Goal: Task Accomplishment & Management: Manage account settings

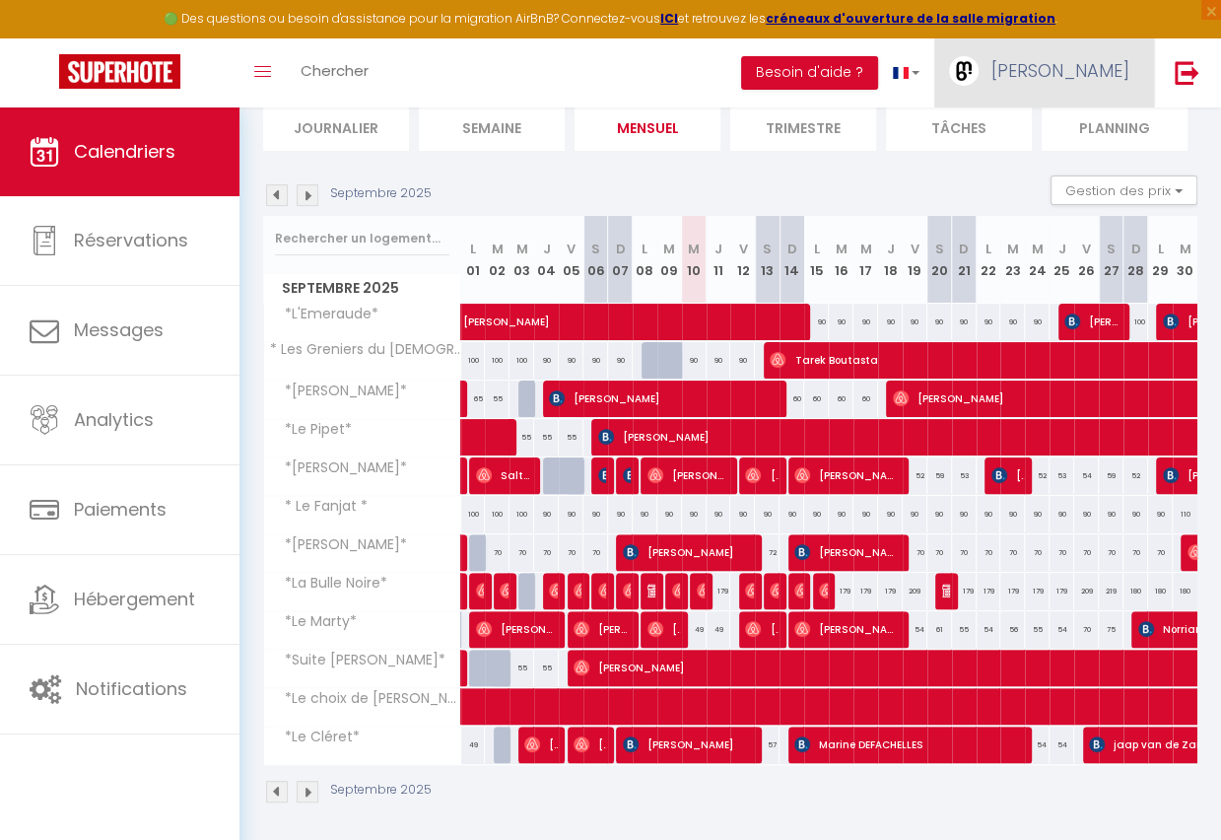
scroll to position [0, 1]
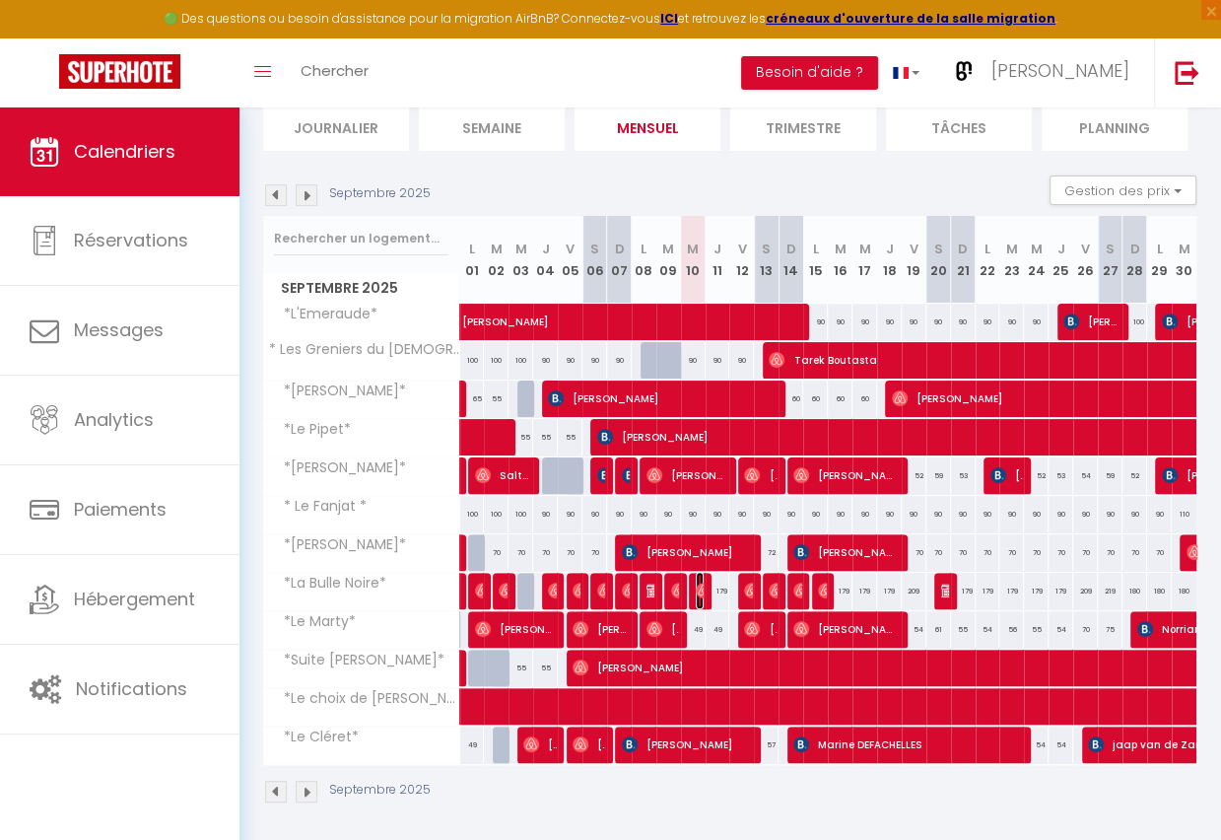
click at [702, 592] on img at bounding box center [704, 590] width 16 height 16
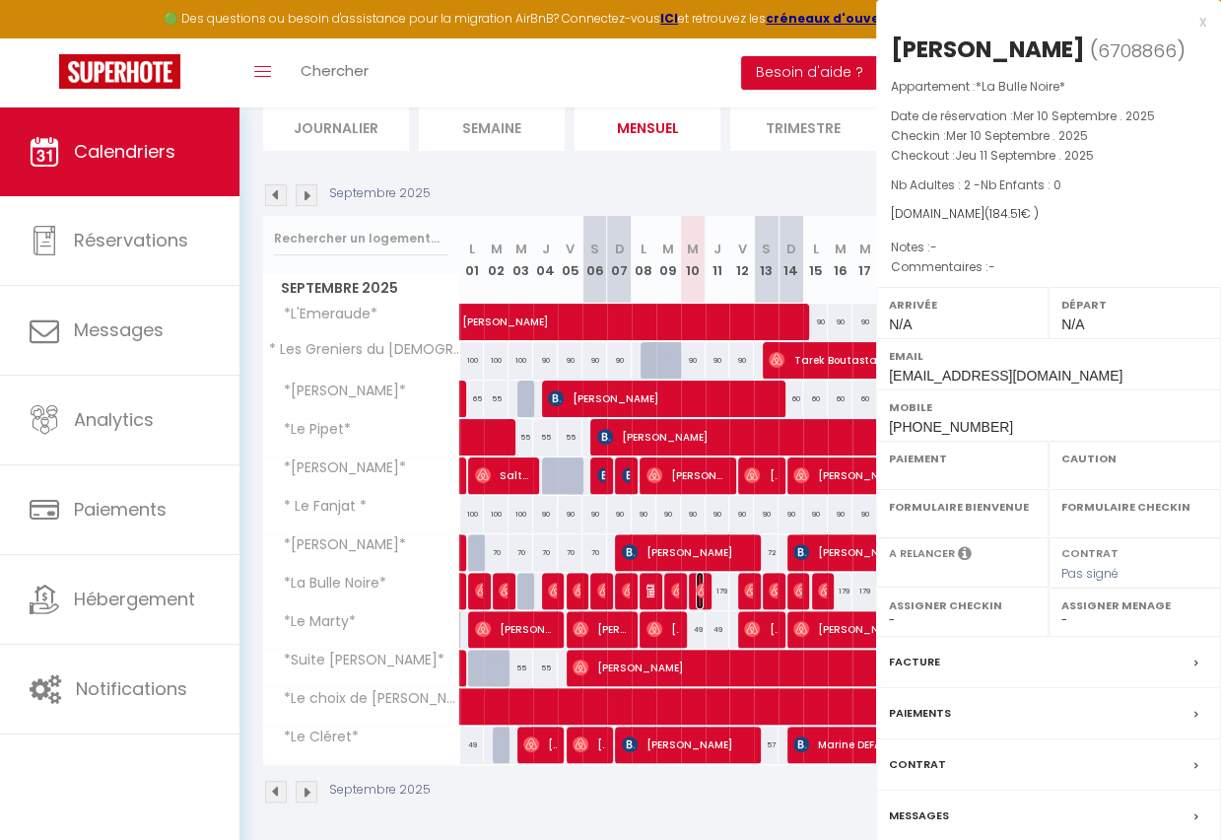
select select "OK"
select select "0"
select select "1"
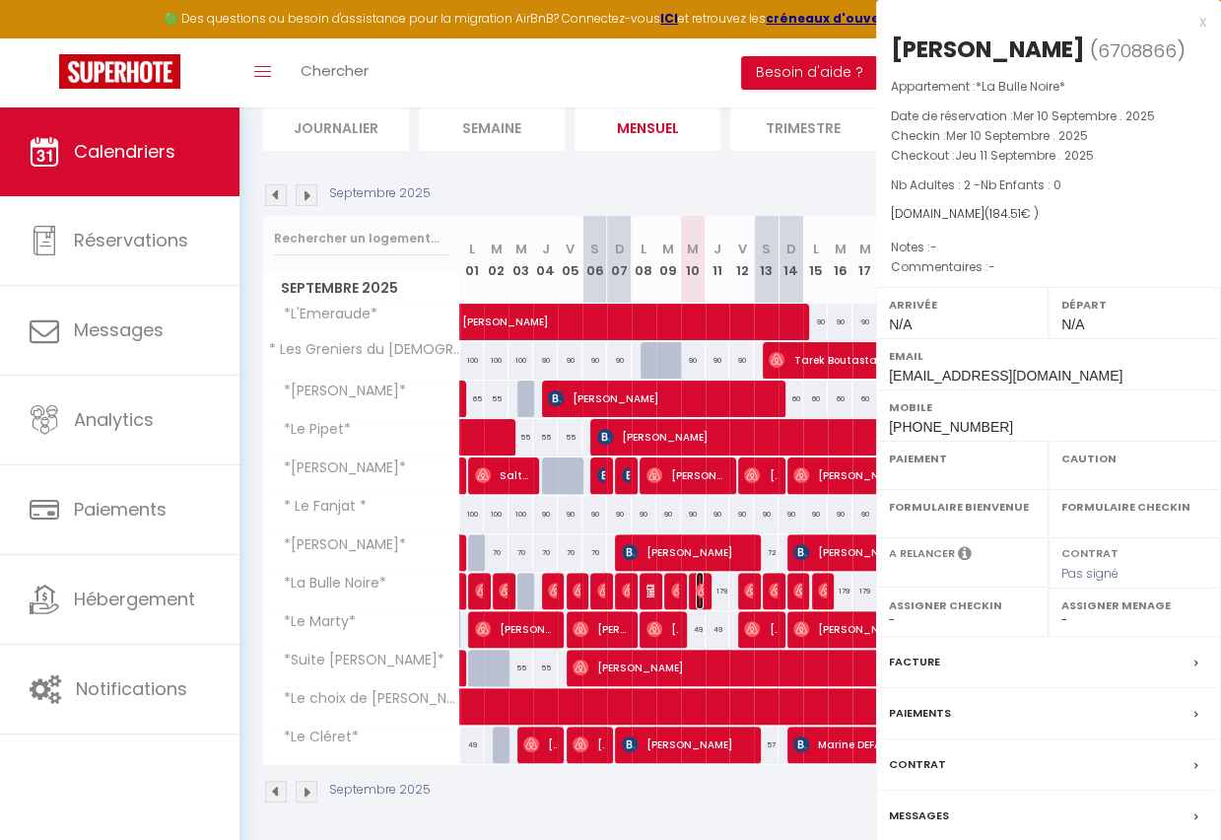
select select
select select "37545"
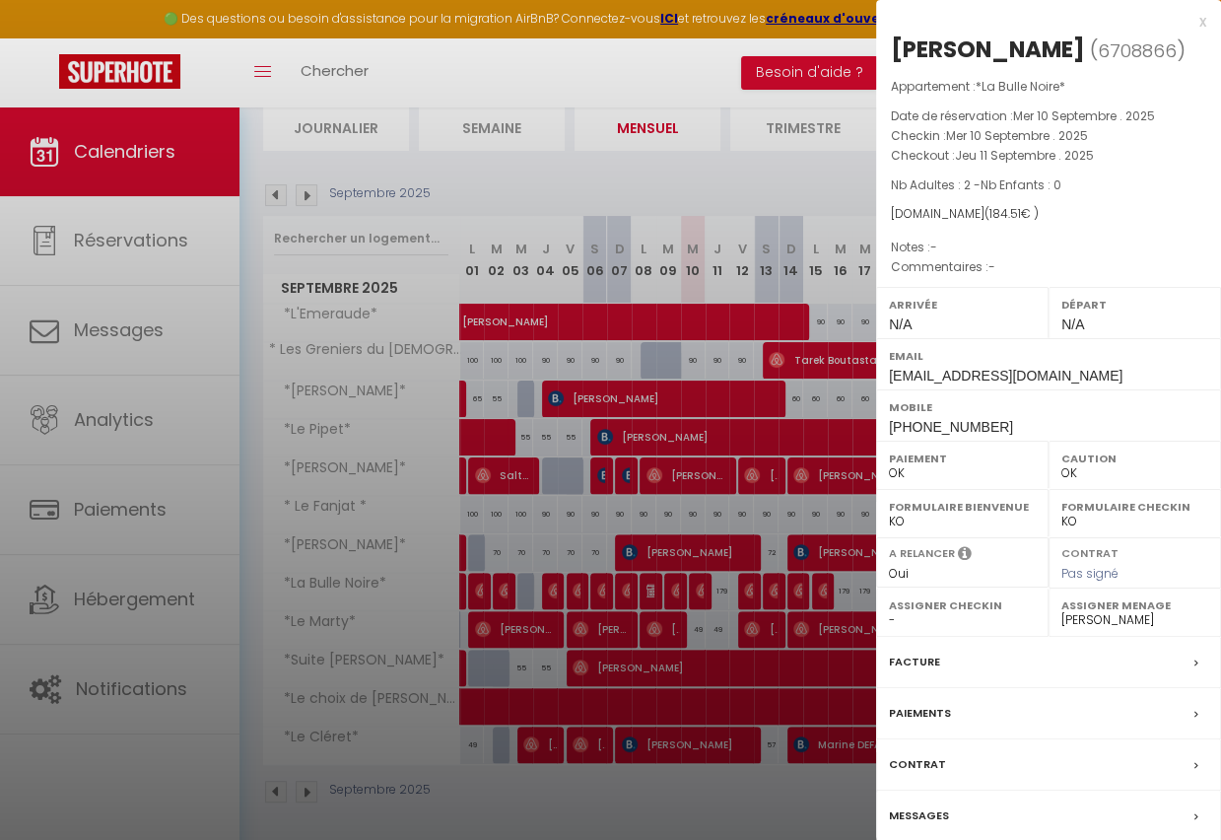
click at [1204, 20] on div "x" at bounding box center [1041, 22] width 330 height 24
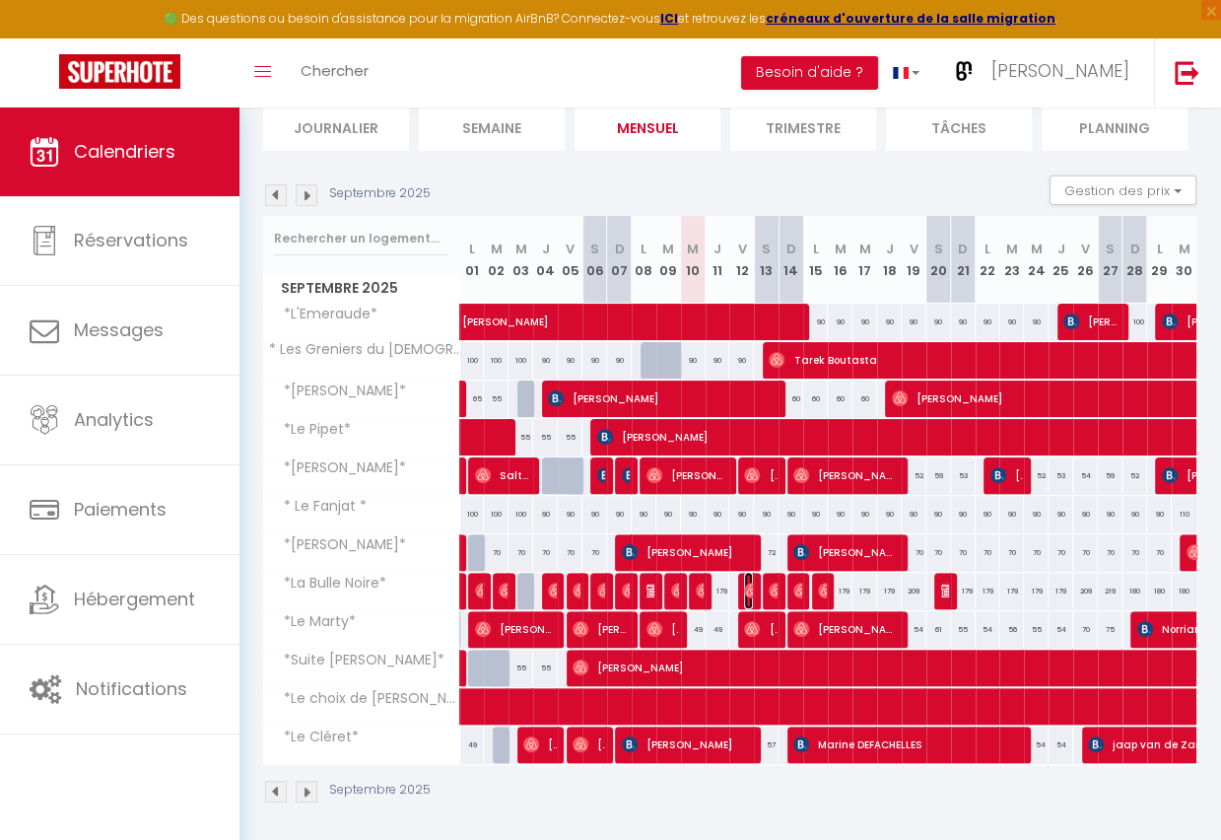
click at [750, 587] on img at bounding box center [752, 590] width 16 height 16
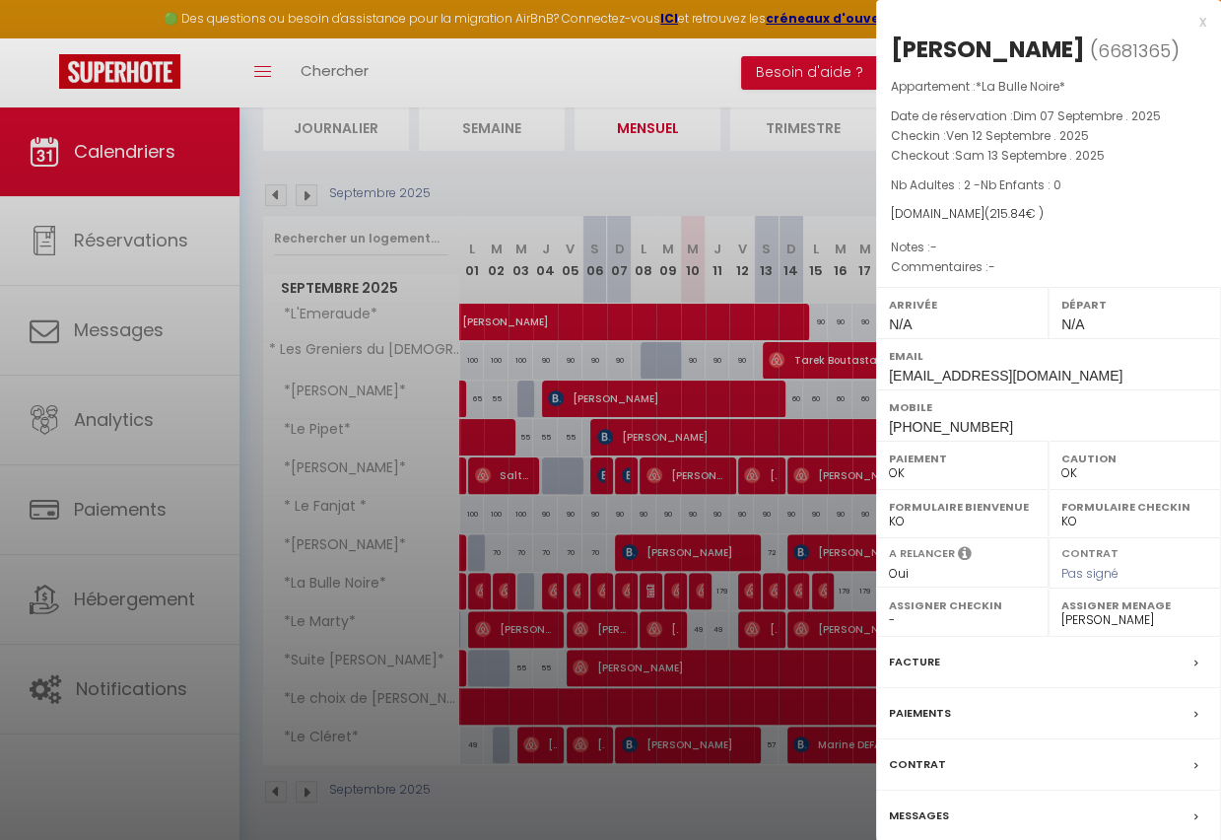
click at [1202, 22] on div "x" at bounding box center [1041, 22] width 330 height 24
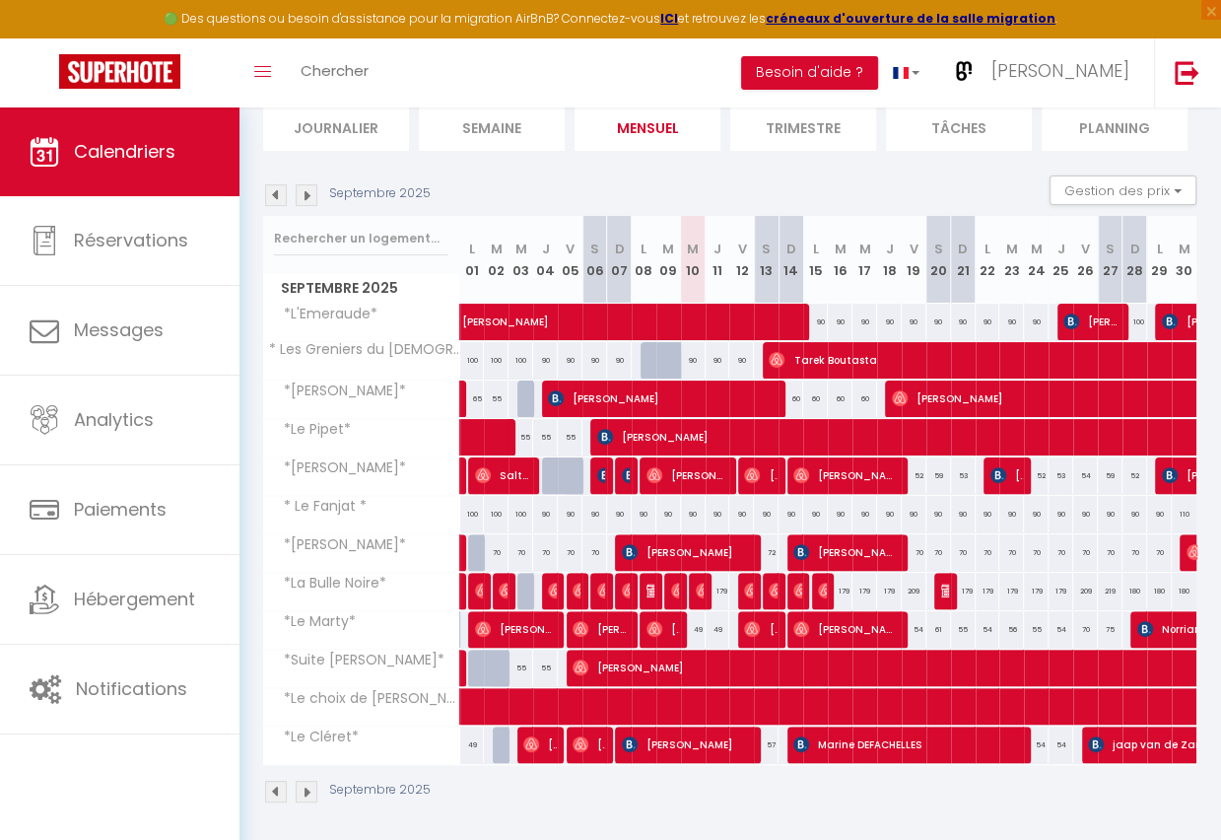
click at [1200, 23] on div "🟢 Des questions ou besoin d'assistance pour la migration AirBnB? Connectez-vous…" at bounding box center [610, 19] width 1221 height 38
click at [774, 586] on img at bounding box center [777, 590] width 16 height 16
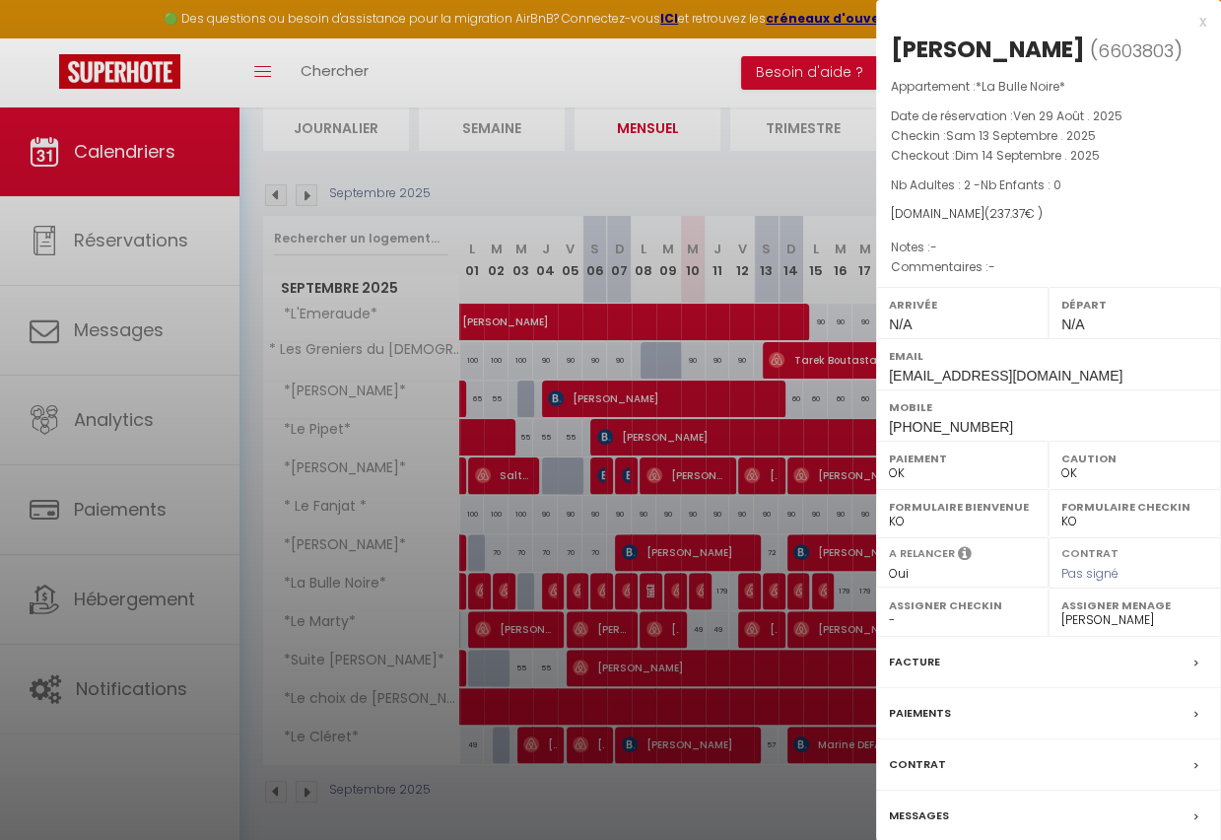
click at [1198, 22] on div "x" at bounding box center [1041, 22] width 330 height 24
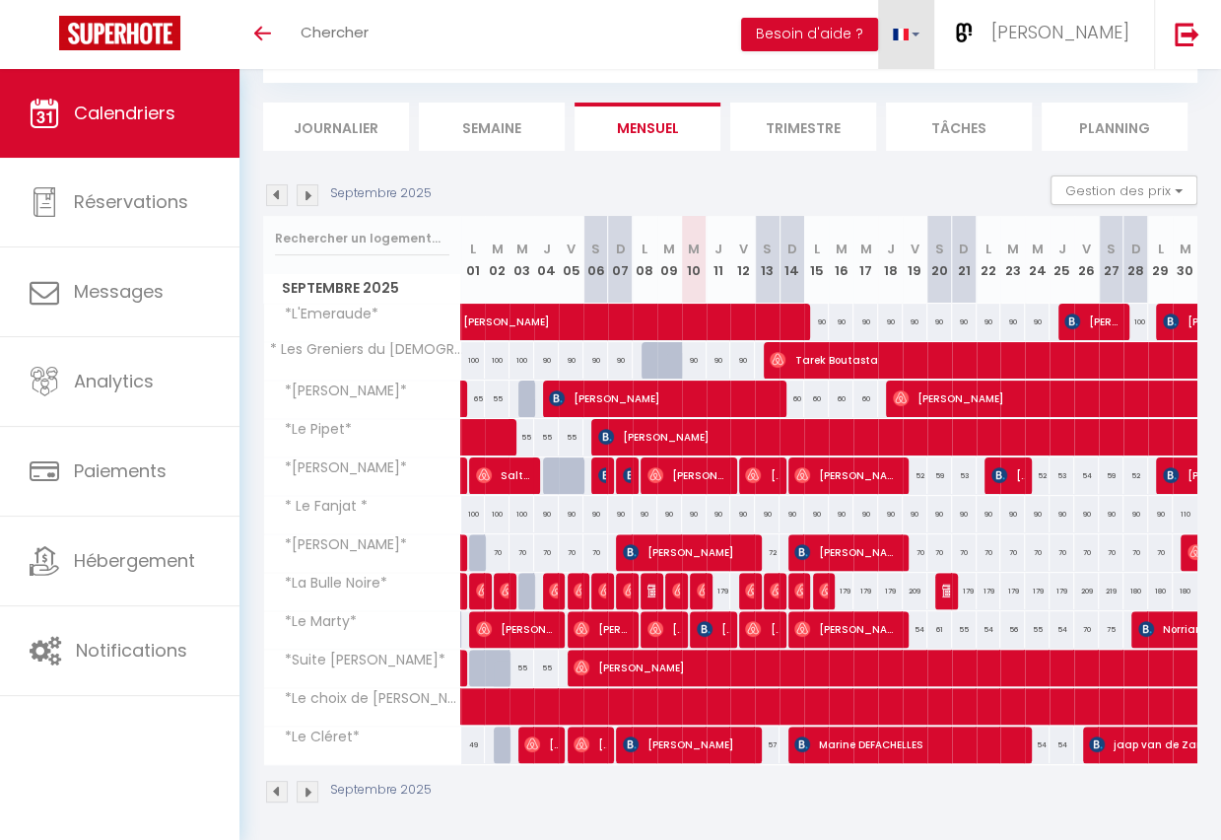
scroll to position [102, 0]
